Goal: Information Seeking & Learning: Learn about a topic

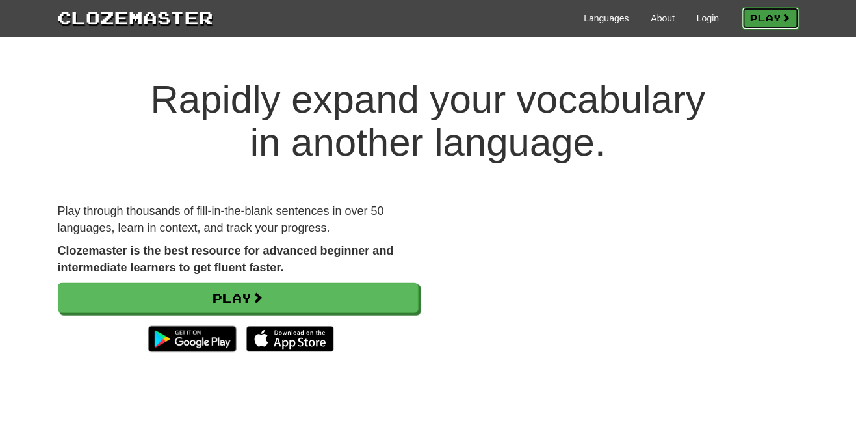
click at [780, 15] on link "Play" at bounding box center [771, 18] width 57 height 22
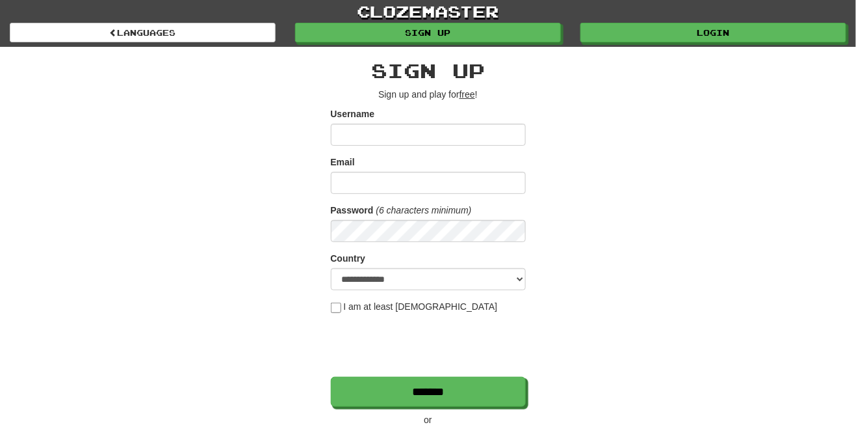
click at [436, 131] on input "Username" at bounding box center [428, 135] width 195 height 22
type input "**********"
click at [429, 165] on div "Email" at bounding box center [428, 174] width 195 height 38
click at [401, 187] on input "Email" at bounding box center [428, 183] width 195 height 22
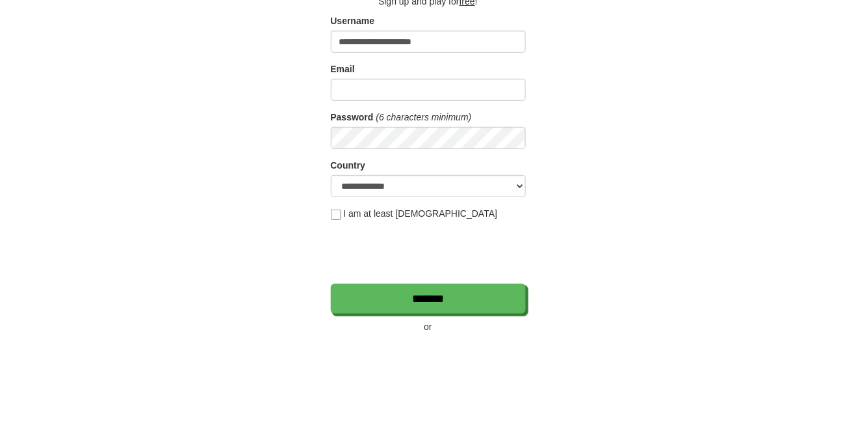
click at [773, 188] on div "**********" at bounding box center [428, 274] width 761 height 455
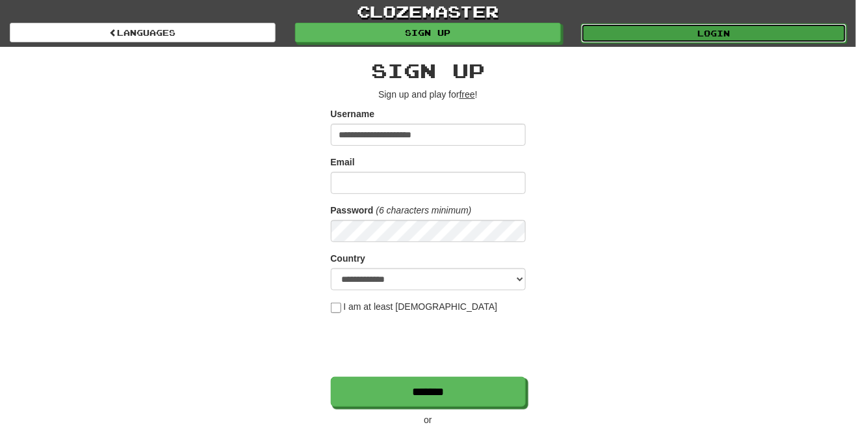
click at [752, 34] on link "Login" at bounding box center [714, 33] width 266 height 20
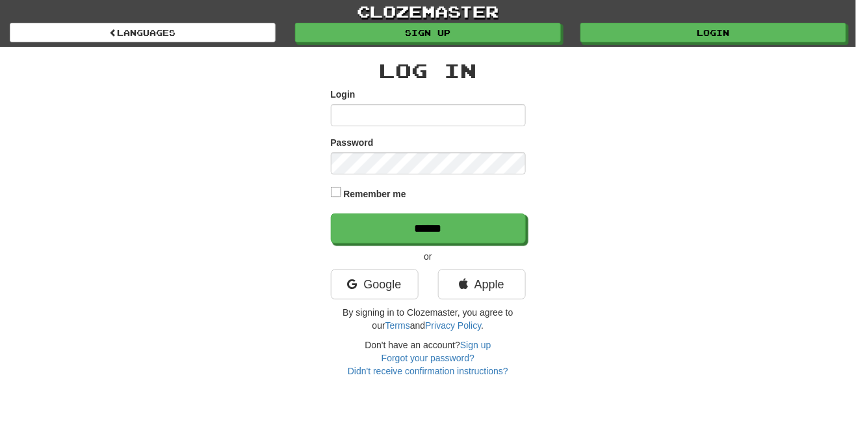
click at [444, 114] on input "Login" at bounding box center [428, 115] width 195 height 22
type input "**********"
click at [331, 213] on input "******" at bounding box center [428, 228] width 195 height 30
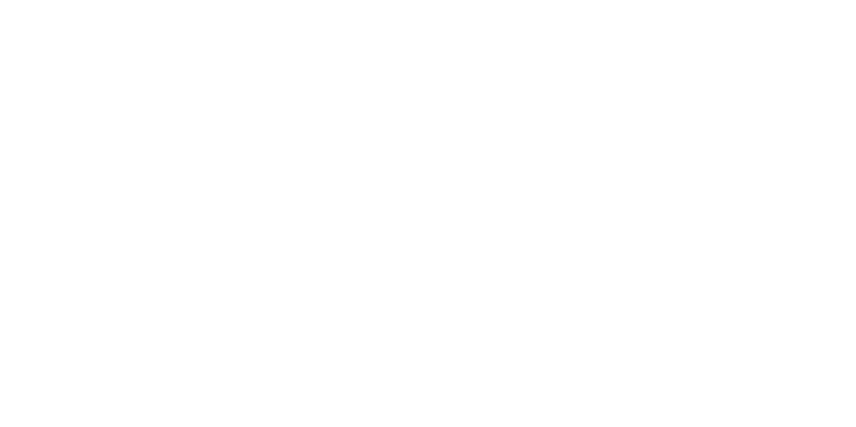
click at [459, 232] on div at bounding box center [428, 213] width 856 height 427
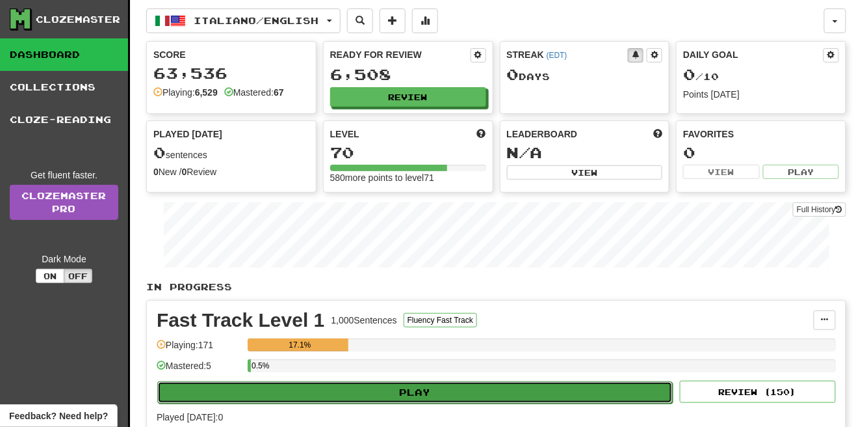
click at [477, 392] on button "Play" at bounding box center [415, 392] width 516 height 22
select select "**"
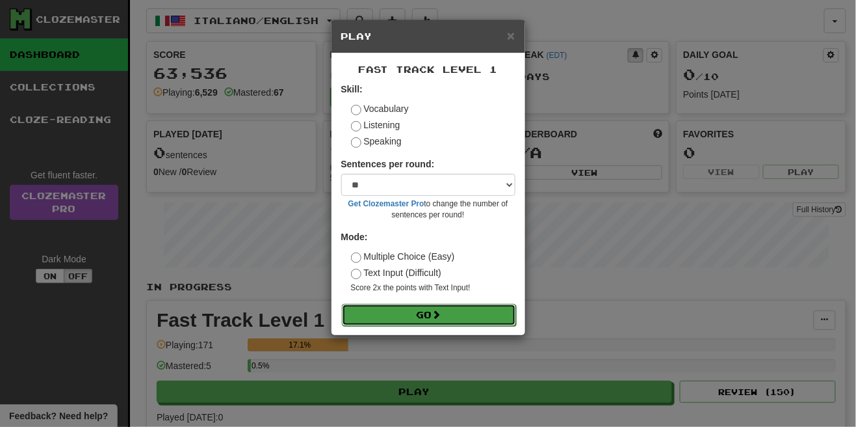
click at [446, 317] on button "Go" at bounding box center [429, 315] width 174 height 22
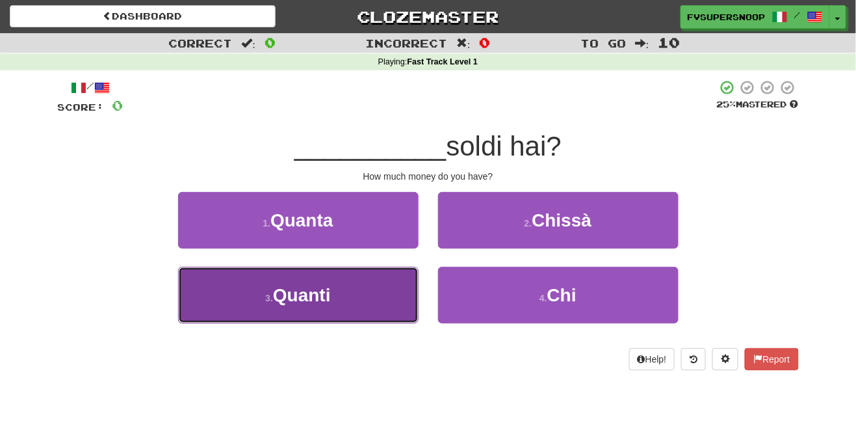
click at [319, 296] on span "Quanti" at bounding box center [302, 295] width 58 height 20
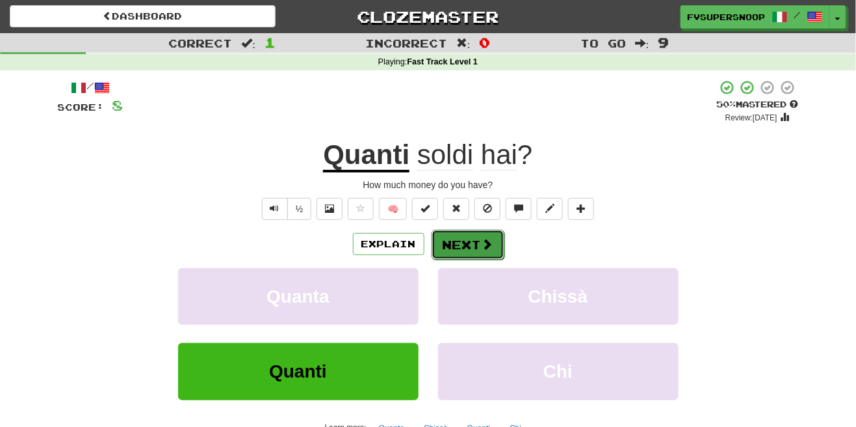
click at [489, 235] on button "Next" at bounding box center [468, 245] width 73 height 30
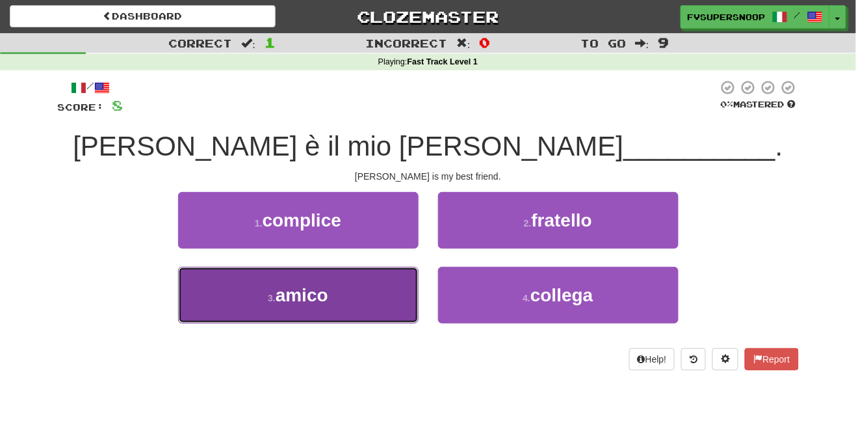
click at [341, 309] on button "3 . amico" at bounding box center [298, 295] width 241 height 57
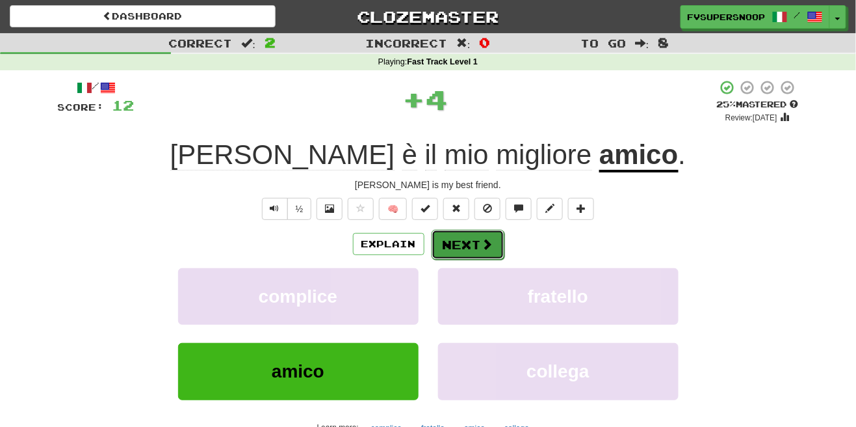
click at [484, 246] on span at bounding box center [488, 244] width 12 height 12
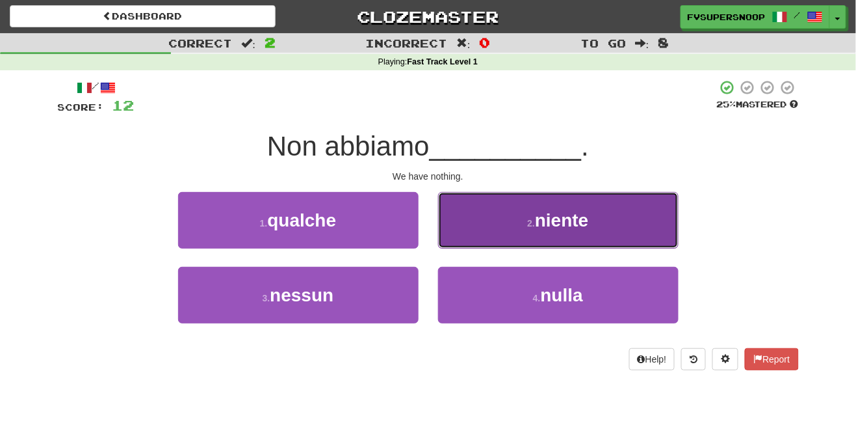
click at [596, 235] on button "2 . niente" at bounding box center [558, 220] width 241 height 57
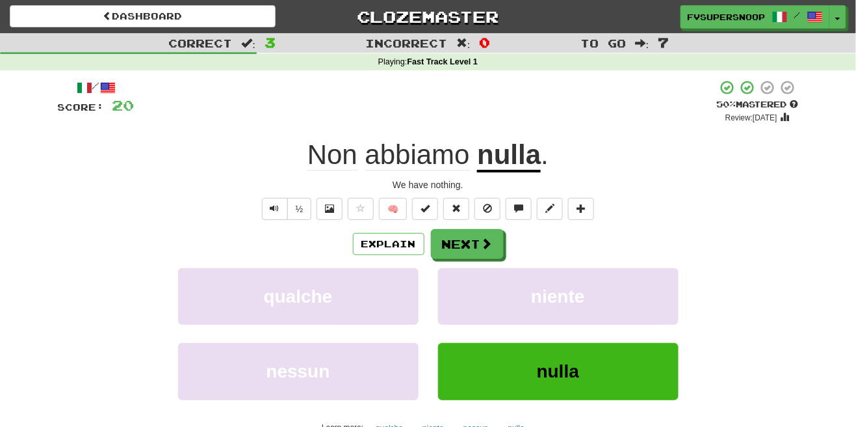
click at [817, 172] on div "Correct : 3 Incorrect : 0 To go : 7 Playing : Fast Track Level 1 / Score: 20 + …" at bounding box center [428, 258] width 856 height 451
click at [823, 193] on div "Correct : 3 Incorrect : 0 To go : 7 Playing : Fast Track Level 1 / Score: 20 + …" at bounding box center [428, 258] width 856 height 451
click at [390, 253] on button "Explain" at bounding box center [389, 244] width 72 height 22
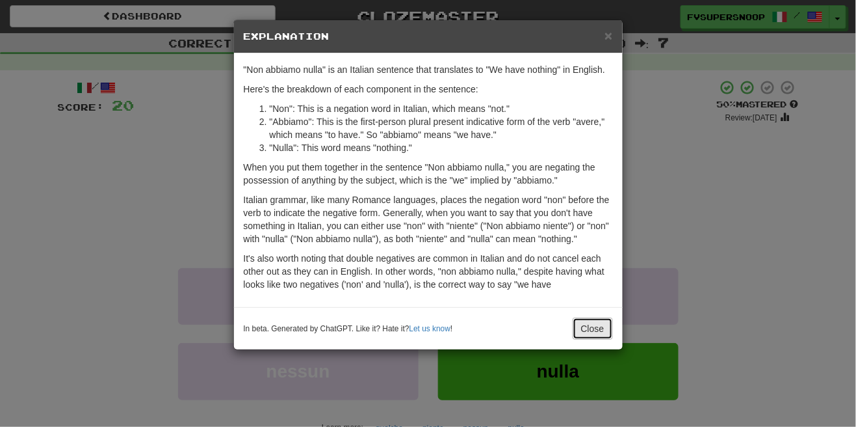
click at [601, 333] on button "Close" at bounding box center [593, 328] width 40 height 22
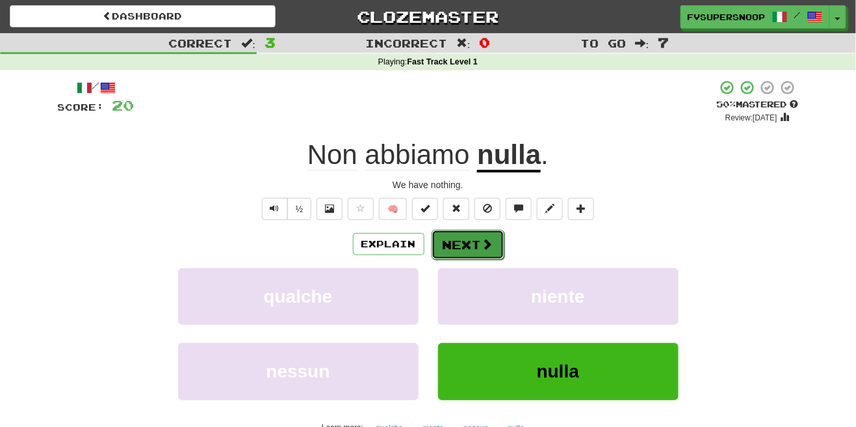
click at [478, 245] on button "Next" at bounding box center [468, 245] width 73 height 30
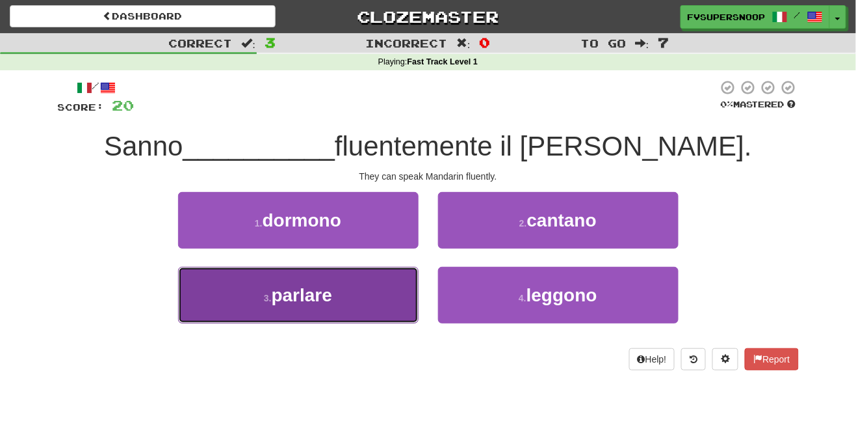
click at [343, 302] on button "3 . parlare" at bounding box center [298, 295] width 241 height 57
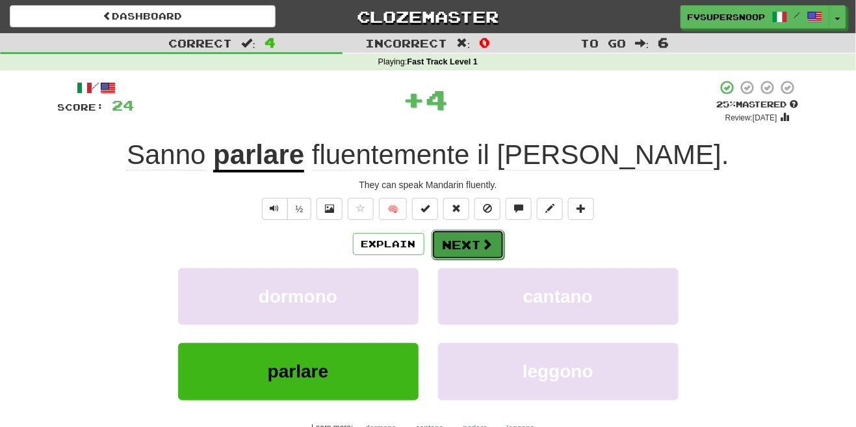
click at [481, 251] on button "Next" at bounding box center [468, 245] width 73 height 30
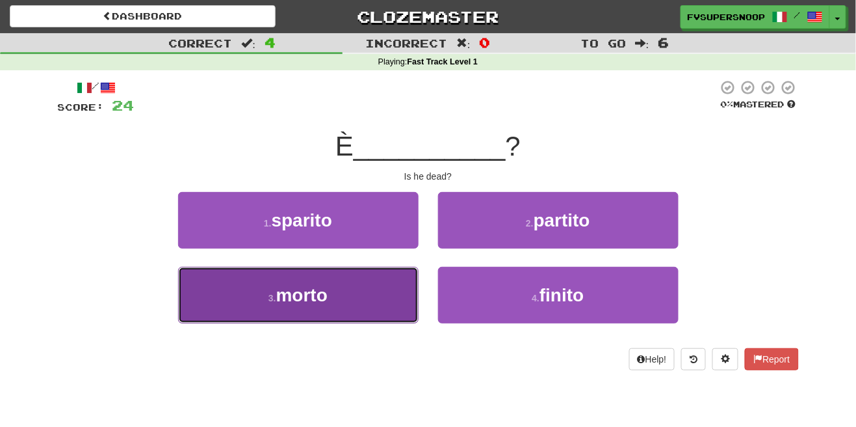
click at [336, 296] on button "3 . morto" at bounding box center [298, 295] width 241 height 57
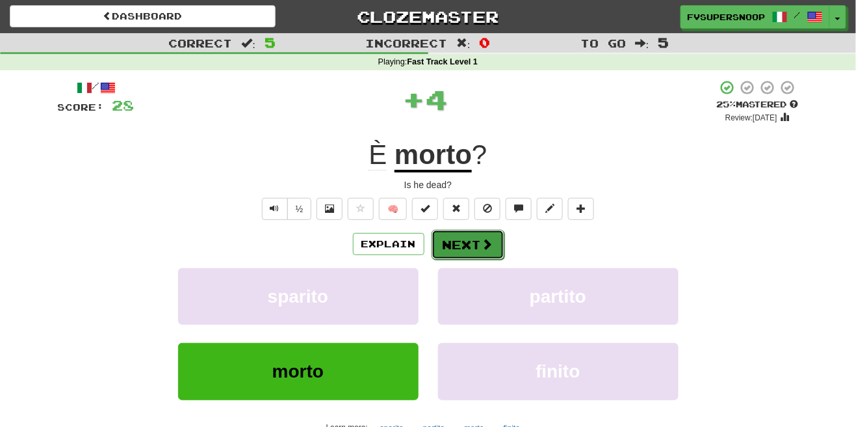
click at [476, 233] on button "Next" at bounding box center [468, 245] width 73 height 30
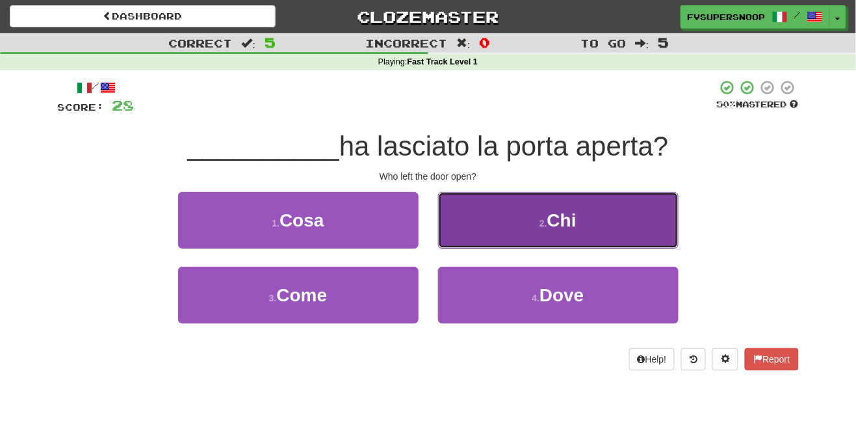
click at [570, 227] on span "Chi" at bounding box center [562, 220] width 29 height 20
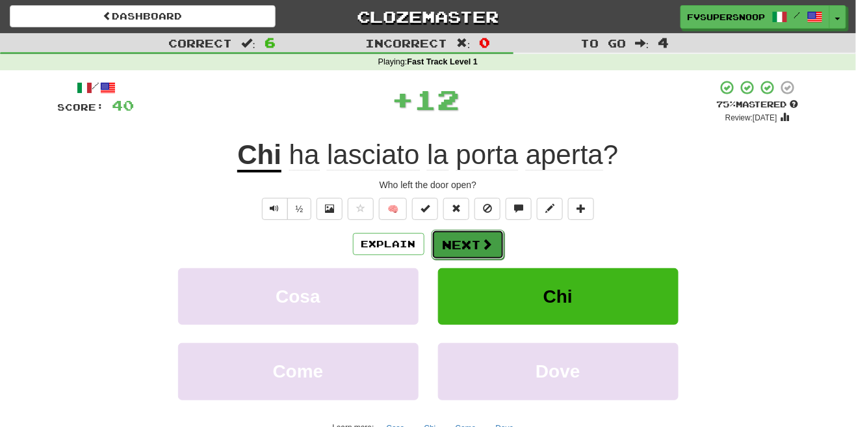
click at [476, 246] on button "Next" at bounding box center [468, 245] width 73 height 30
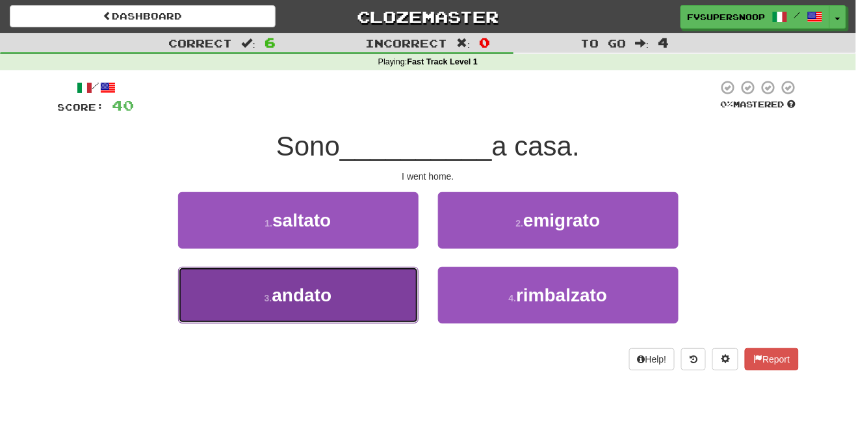
click at [328, 305] on span "andato" at bounding box center [302, 295] width 60 height 20
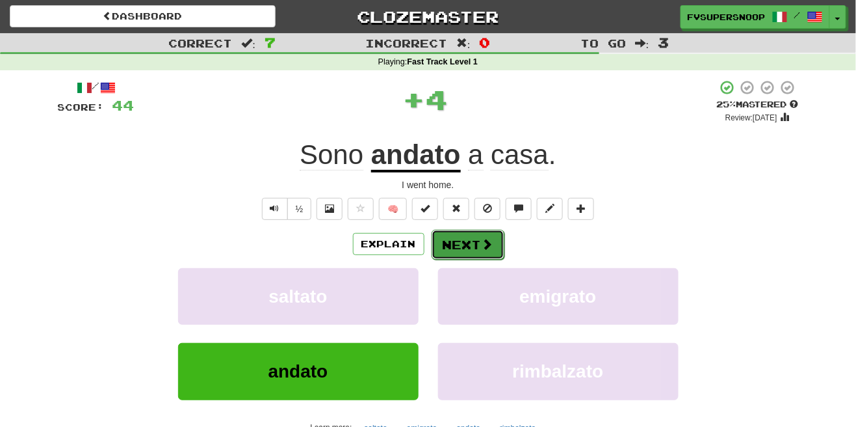
click at [470, 250] on button "Next" at bounding box center [468, 245] width 73 height 30
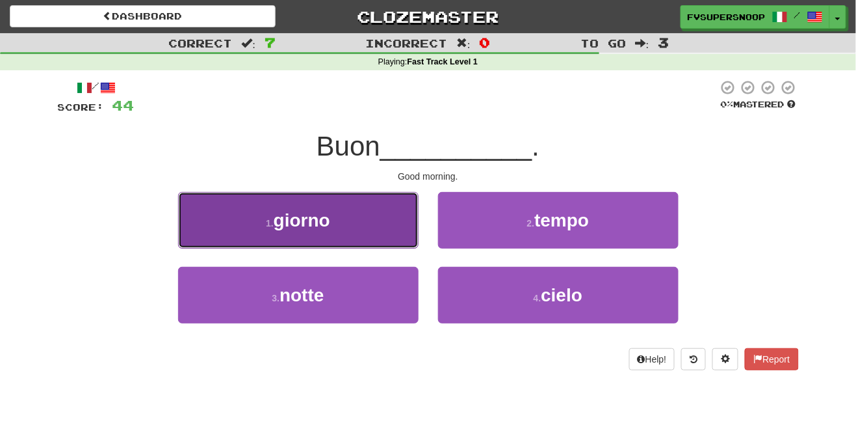
click at [343, 211] on button "1 . giorno" at bounding box center [298, 220] width 241 height 57
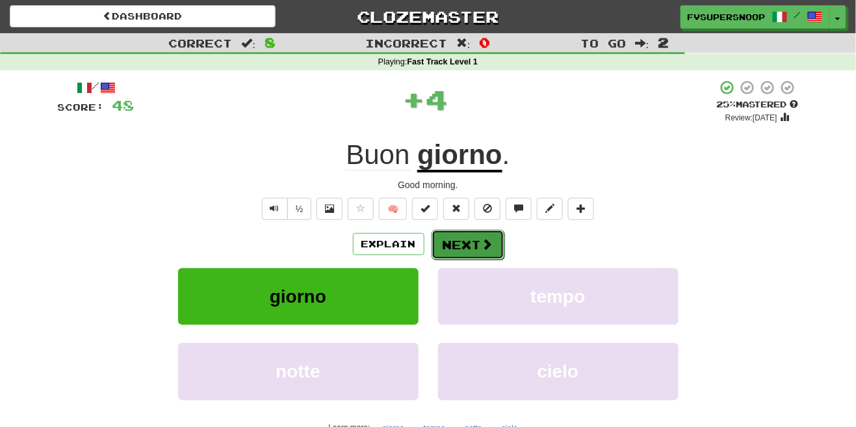
click at [478, 251] on button "Next" at bounding box center [468, 245] width 73 height 30
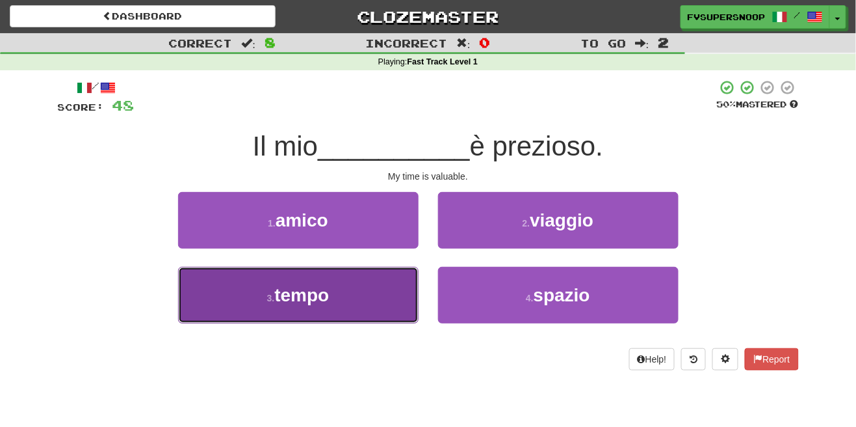
click at [338, 306] on button "3 . tempo" at bounding box center [298, 295] width 241 height 57
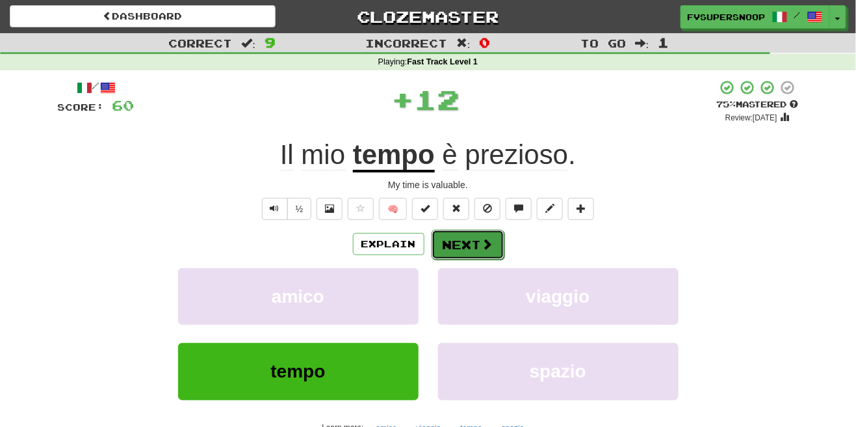
click at [482, 242] on span at bounding box center [488, 244] width 12 height 12
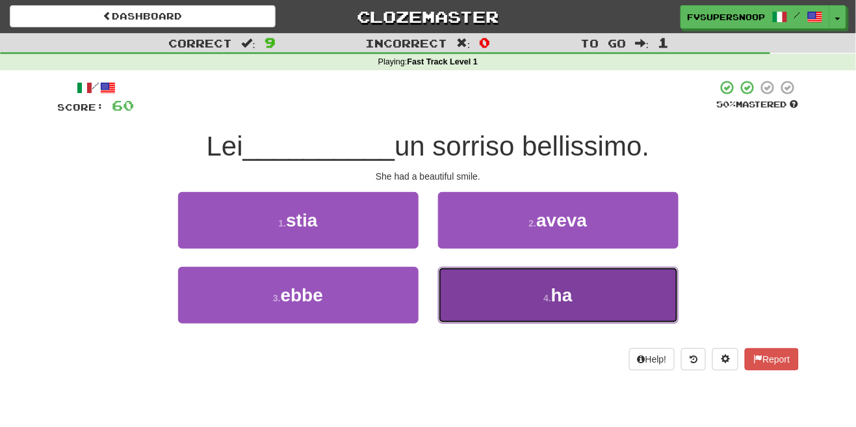
click at [566, 305] on span "ha" at bounding box center [561, 295] width 21 height 20
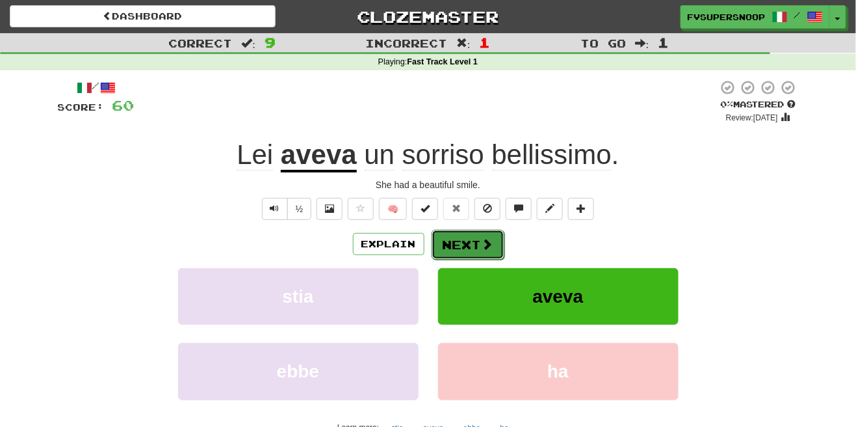
click at [466, 245] on button "Next" at bounding box center [468, 245] width 73 height 30
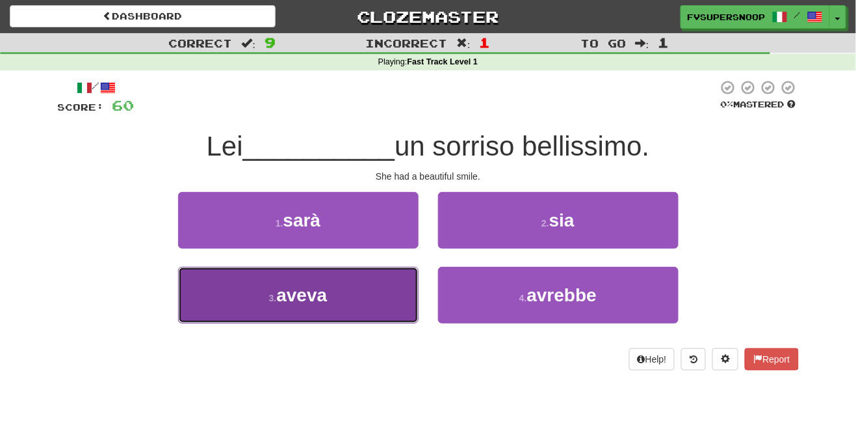
click at [319, 315] on button "3 . aveva" at bounding box center [298, 295] width 241 height 57
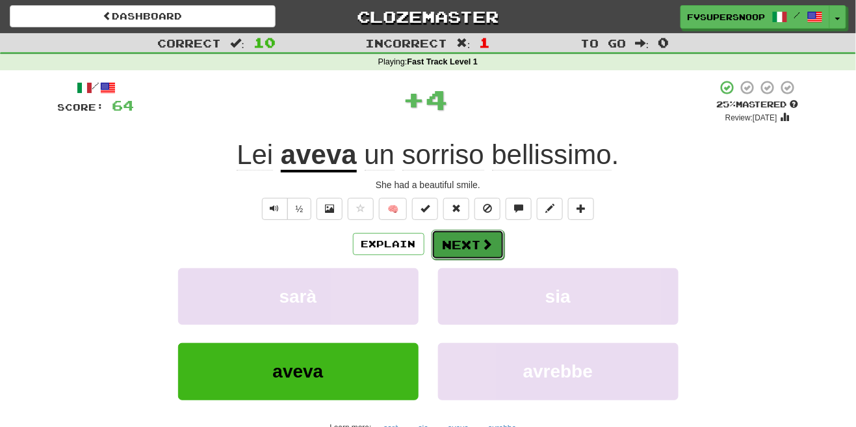
click at [472, 252] on button "Next" at bounding box center [468, 245] width 73 height 30
